Goal: Task Accomplishment & Management: Manage account settings

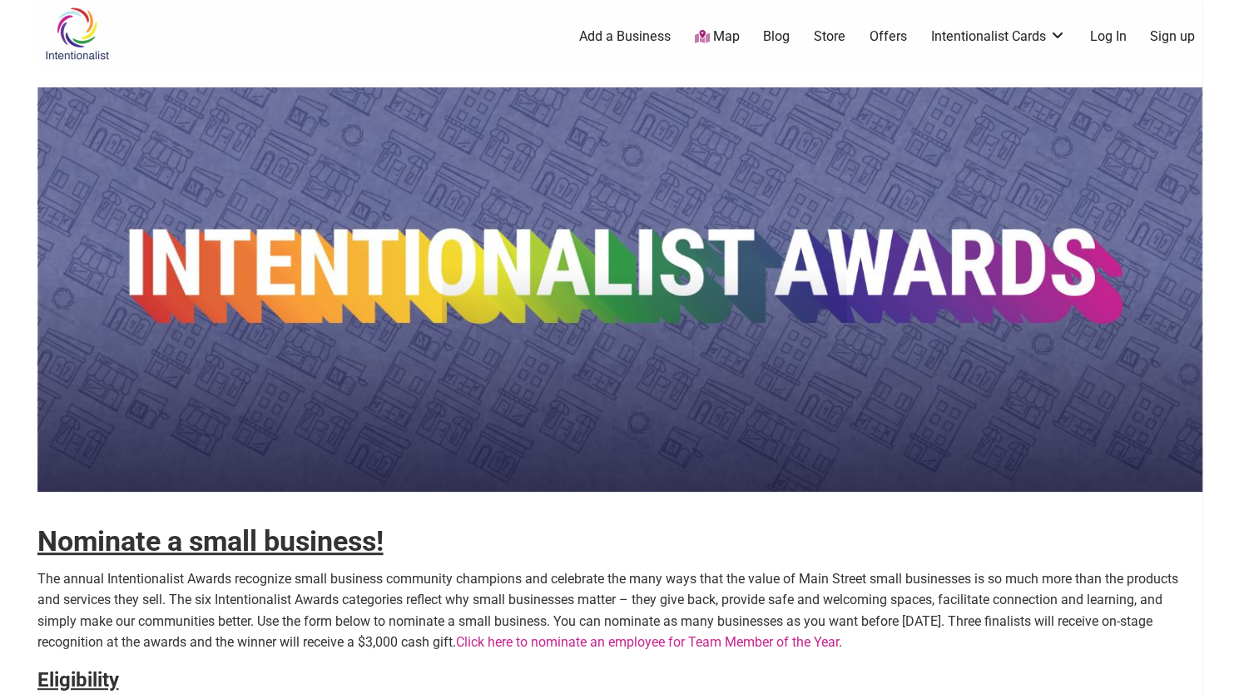
click at [1112, 40] on link "Log In" at bounding box center [1108, 36] width 37 height 18
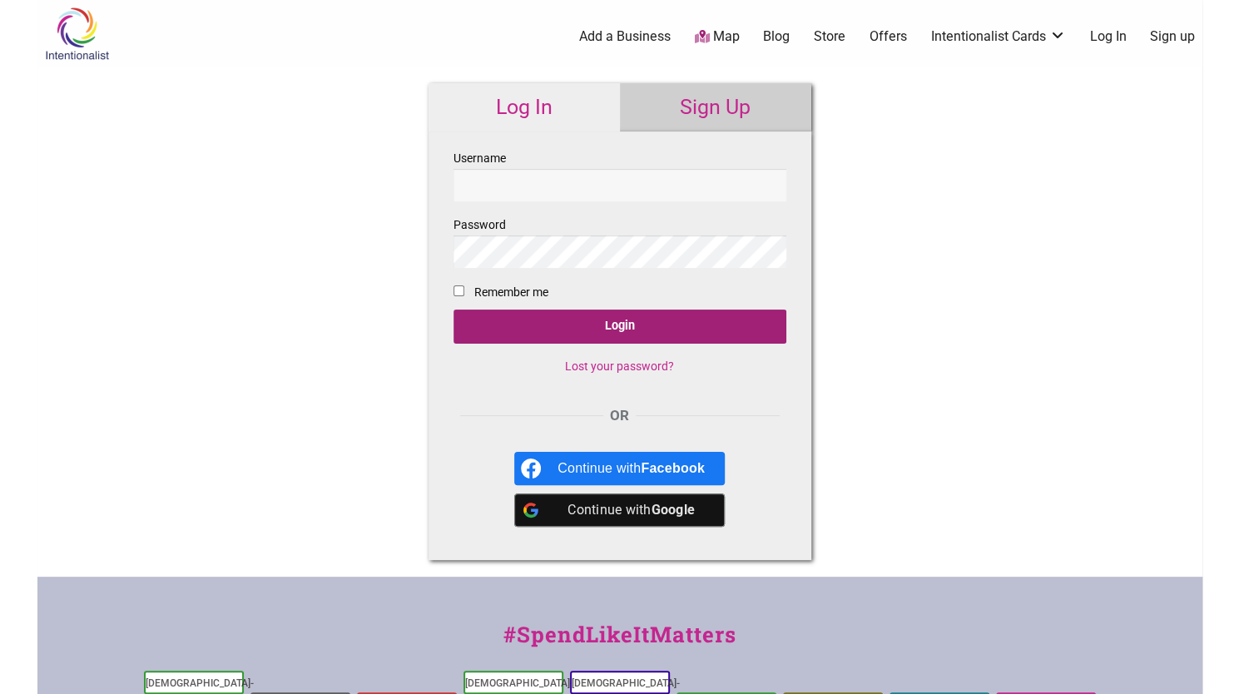
type input "kylieaberle"
click at [640, 313] on input "Login" at bounding box center [620, 327] width 333 height 34
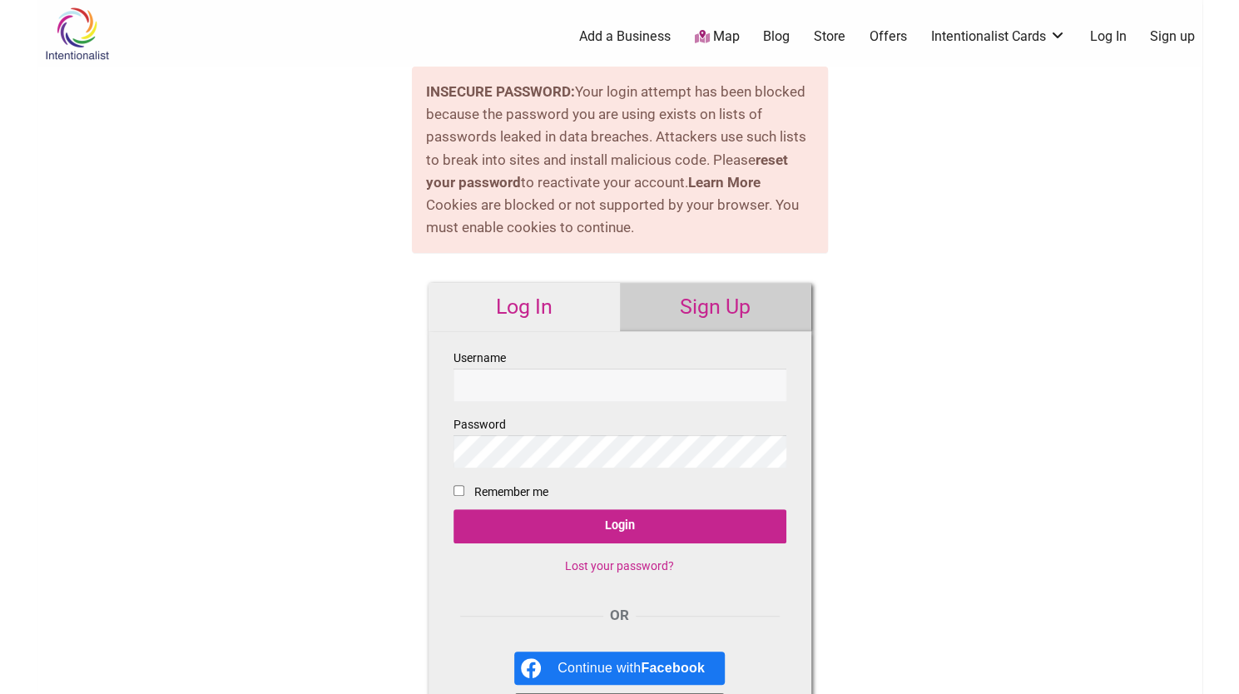
type input "kylieaberle"
click at [613, 567] on link "Lost your password?" at bounding box center [619, 565] width 109 height 13
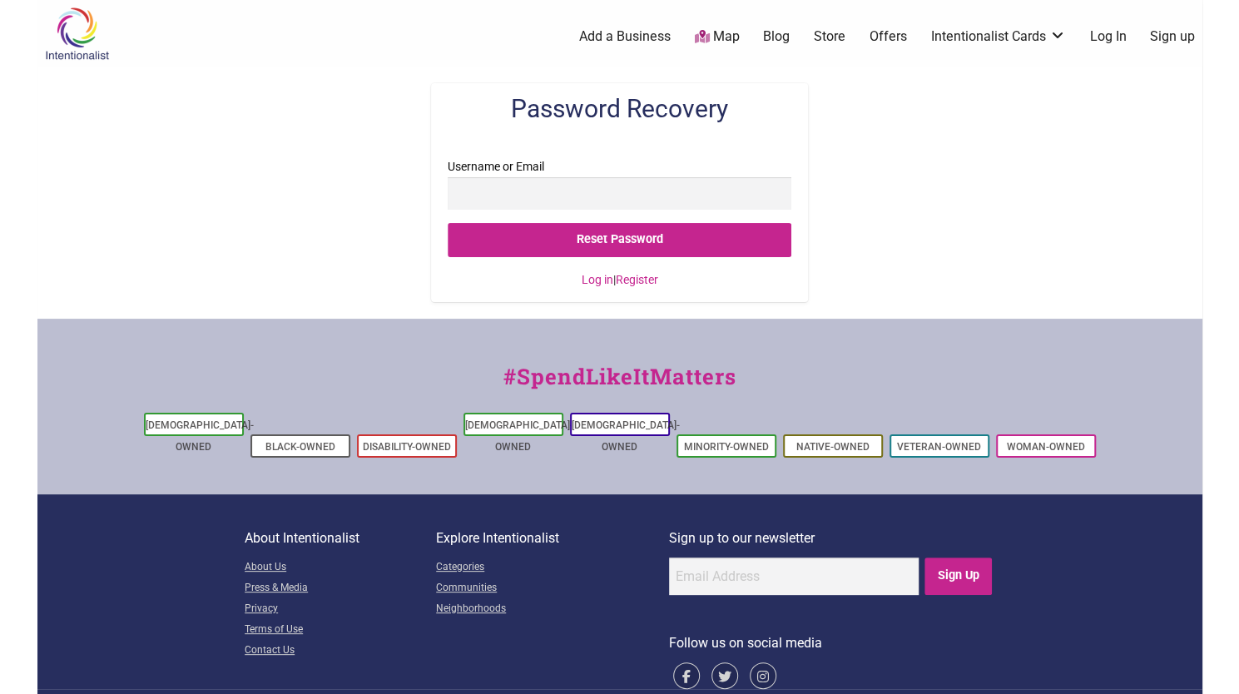
click at [513, 196] on input "Username or Email" at bounding box center [620, 193] width 344 height 32
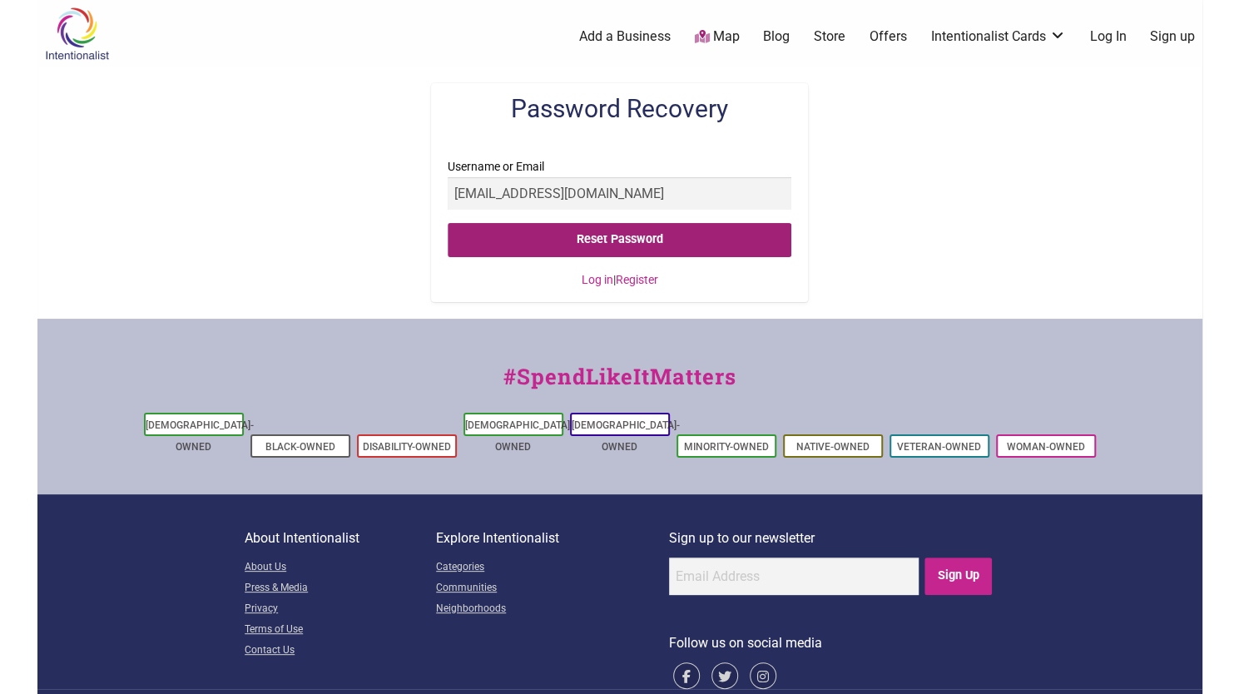
type input "[EMAIL_ADDRESS][DOMAIN_NAME]"
click at [487, 230] on input "Reset Password" at bounding box center [620, 240] width 344 height 34
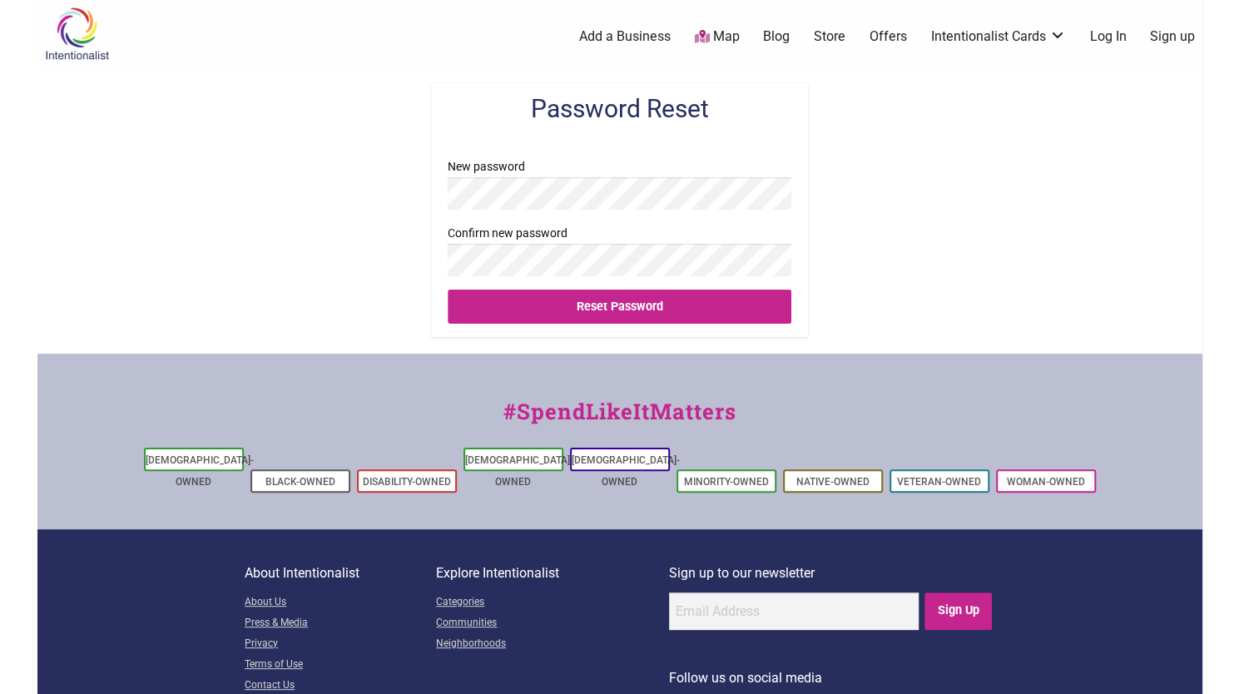
click at [390, 186] on div "Password Reset New password Confirm new password Reset Password" at bounding box center [619, 210] width 1165 height 287
click at [499, 279] on fieldset "New password Confirm new password Reset Password" at bounding box center [620, 246] width 344 height 181
click at [322, 179] on div "Password Reset New password Confirm new password Reset Password" at bounding box center [619, 210] width 1165 height 287
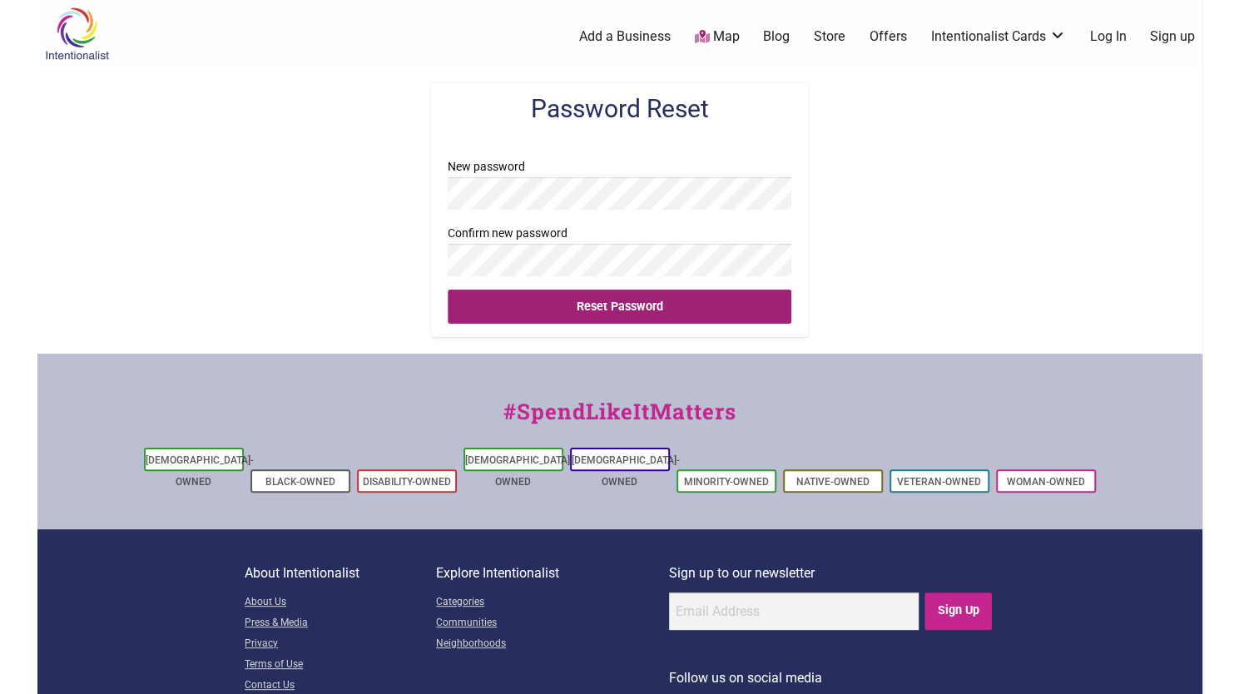
click at [514, 315] on input "Reset Password" at bounding box center [620, 307] width 344 height 34
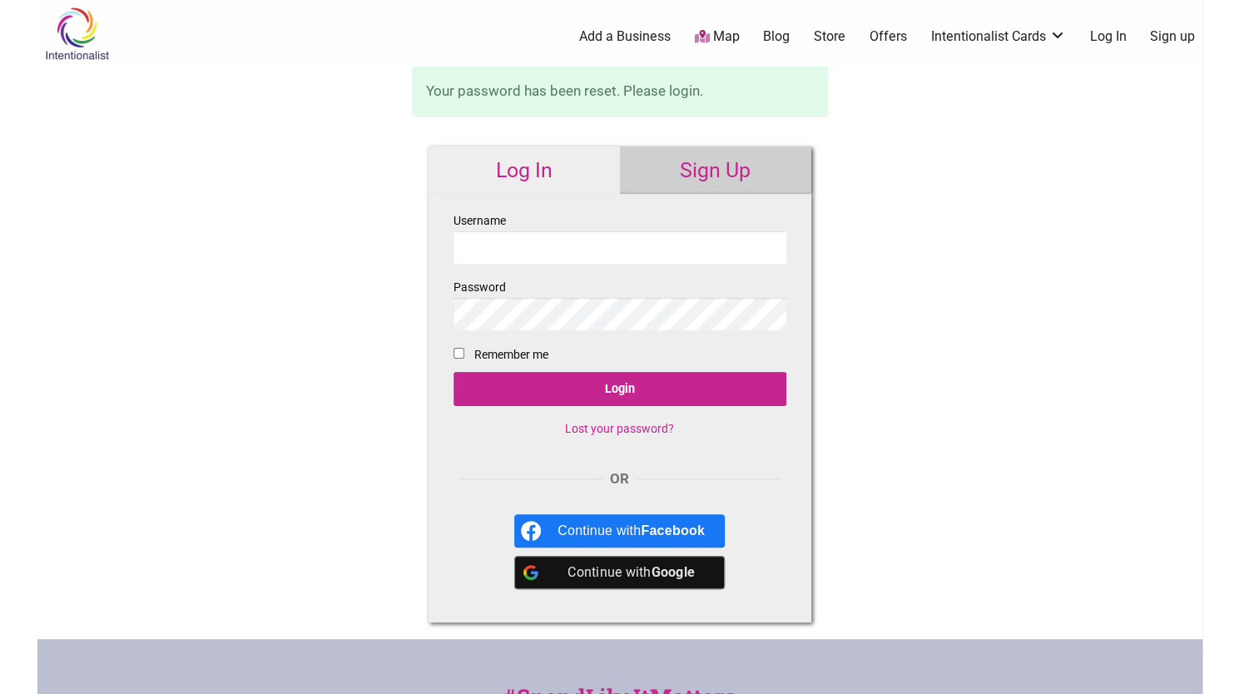
type input "kylieaberle"
click at [418, 317] on div "Log In Sign Up Username kylieaberle Password Remember me Login Lost your passwo…" at bounding box center [620, 385] width 416 height 510
click at [454, 372] on input "Login" at bounding box center [620, 389] width 333 height 34
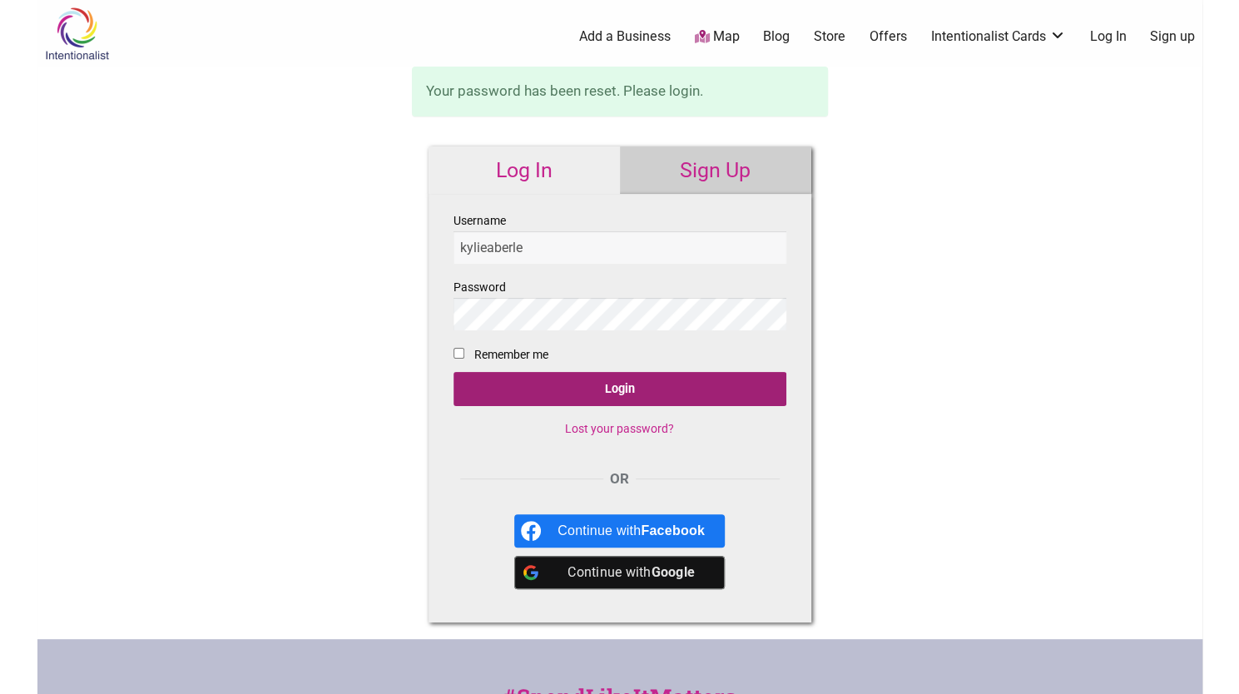
click at [476, 389] on input "Login" at bounding box center [620, 389] width 333 height 34
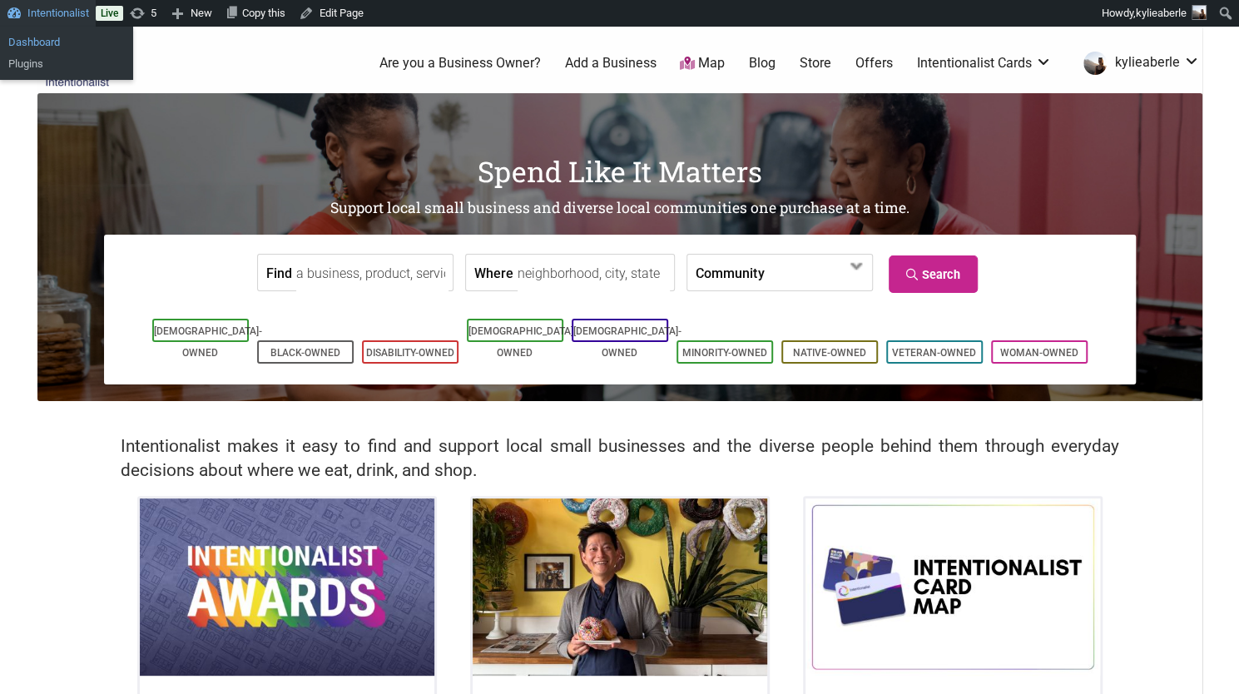
click at [43, 48] on link "Dashboard" at bounding box center [66, 43] width 133 height 22
